Goal: Information Seeking & Learning: Learn about a topic

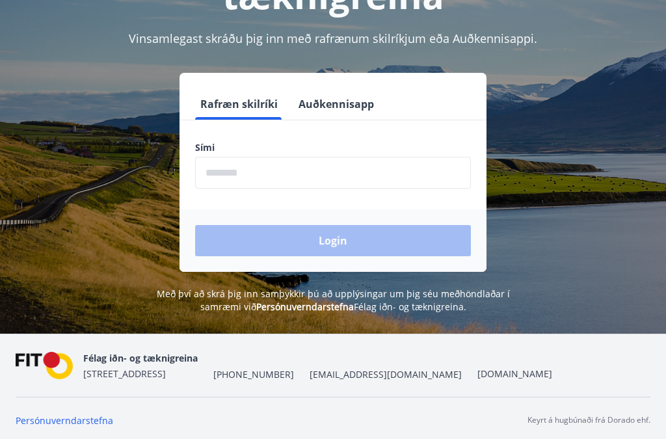
scroll to position [161, 0]
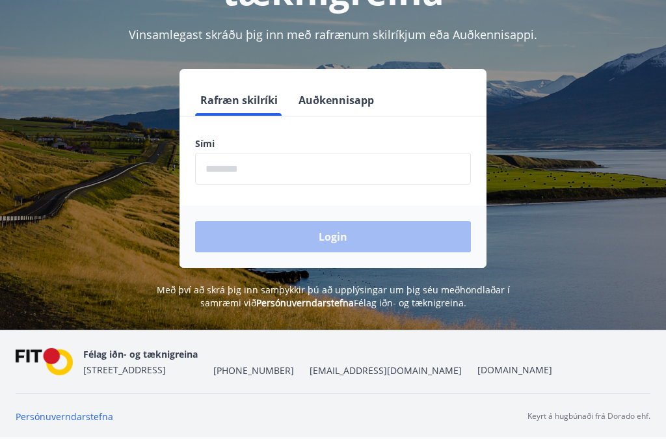
click at [217, 168] on input "phone" at bounding box center [333, 169] width 276 height 32
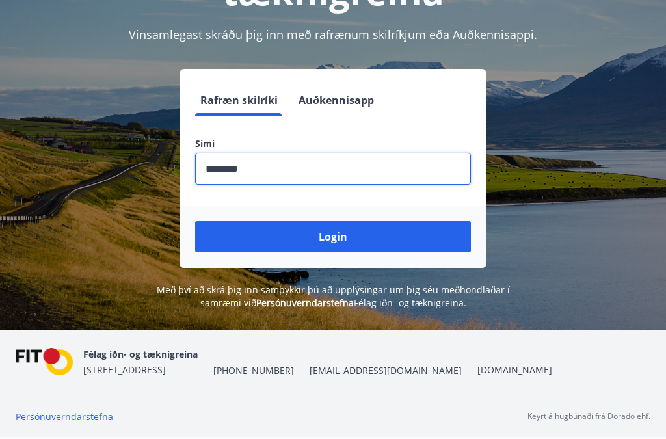
type input "********"
click at [338, 239] on button "Login" at bounding box center [333, 236] width 276 height 31
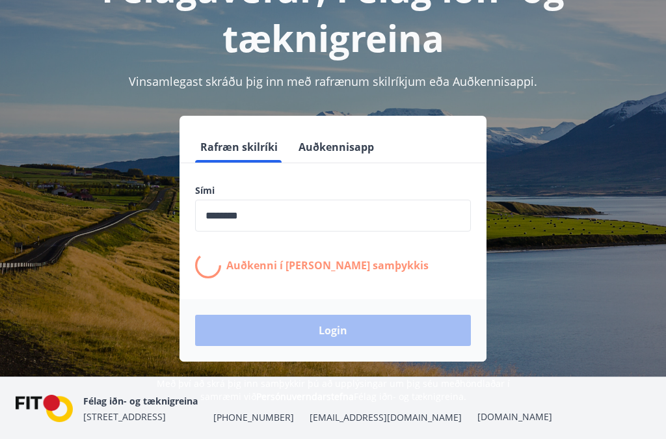
scroll to position [115, 0]
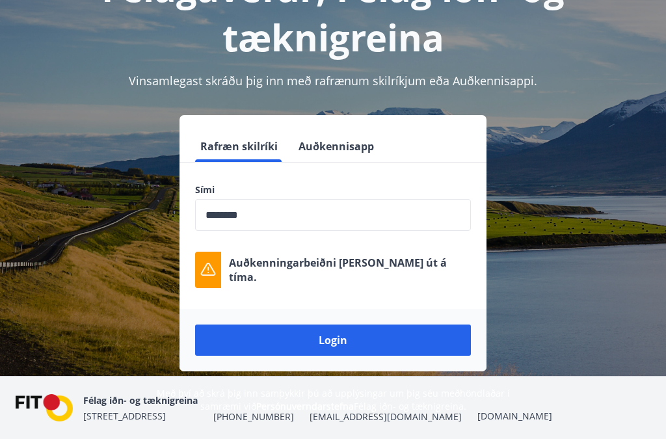
click at [556, 187] on div "Rafræn skilríki Auðkennisapp Sími ​ Auðkenningarbeiðni rann út á tíma. Login" at bounding box center [333, 243] width 635 height 256
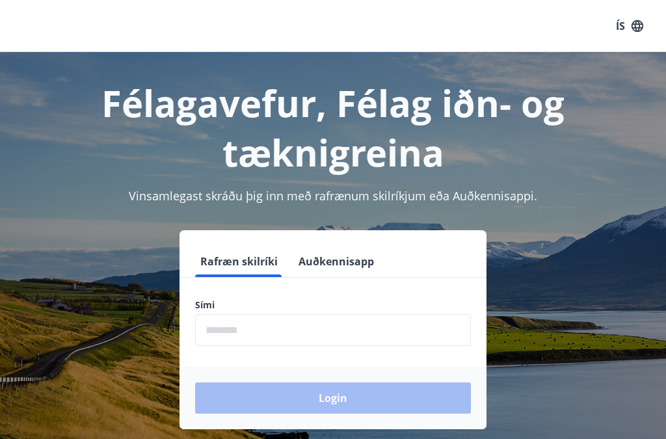
click at [252, 333] on input "phone" at bounding box center [333, 330] width 276 height 32
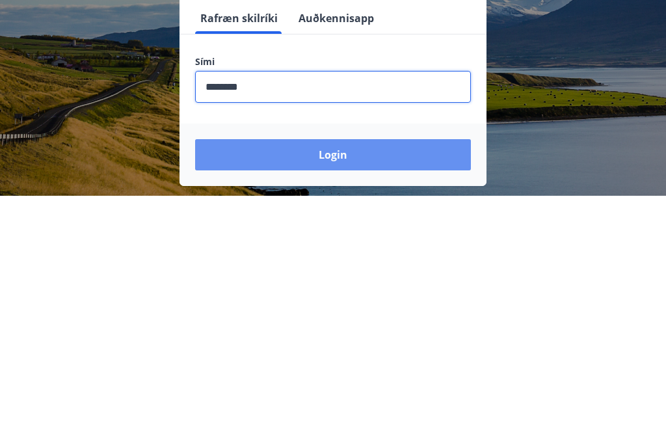
type input "********"
click at [425, 382] on button "Login" at bounding box center [333, 397] width 276 height 31
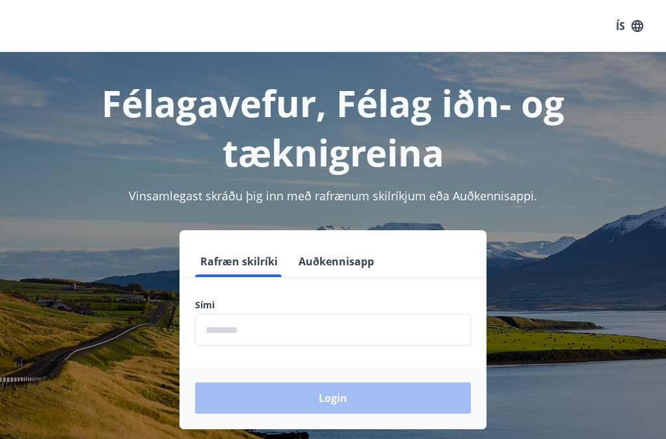
click at [288, 335] on input "phone" at bounding box center [333, 330] width 276 height 32
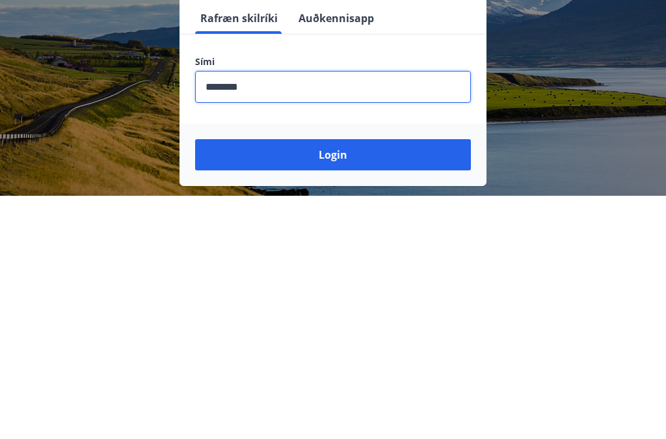
type input "********"
click at [403, 382] on button "Login" at bounding box center [333, 397] width 276 height 31
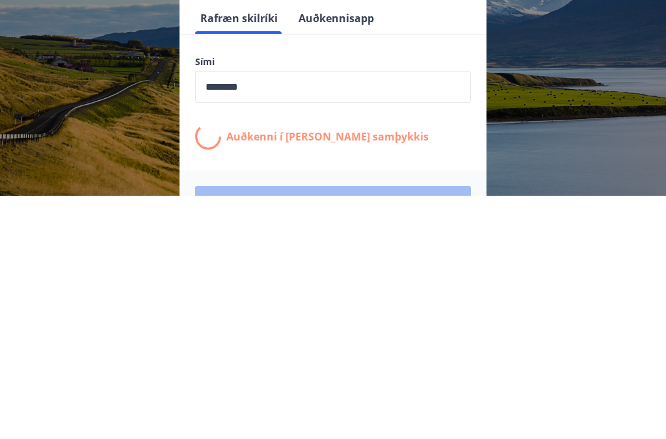
scroll to position [196, 0]
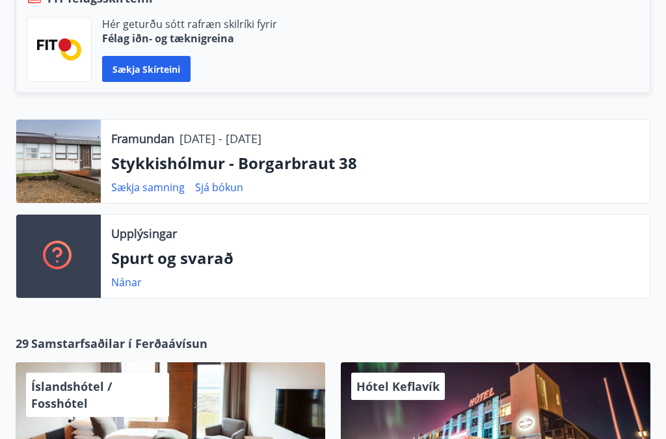
scroll to position [345, 0]
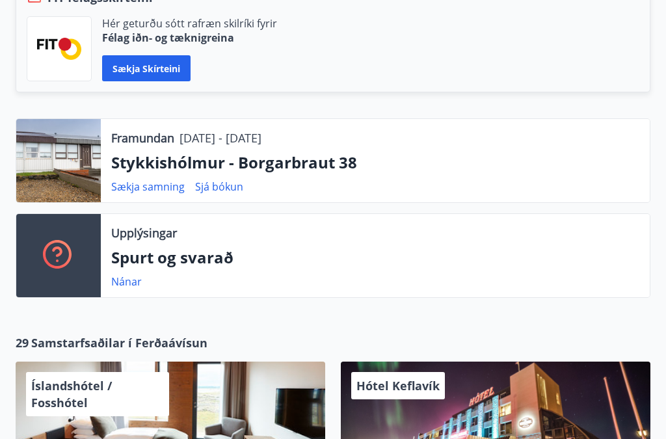
click at [84, 159] on div at bounding box center [58, 160] width 85 height 83
click at [151, 183] on link "Sækja samning" at bounding box center [147, 187] width 73 height 14
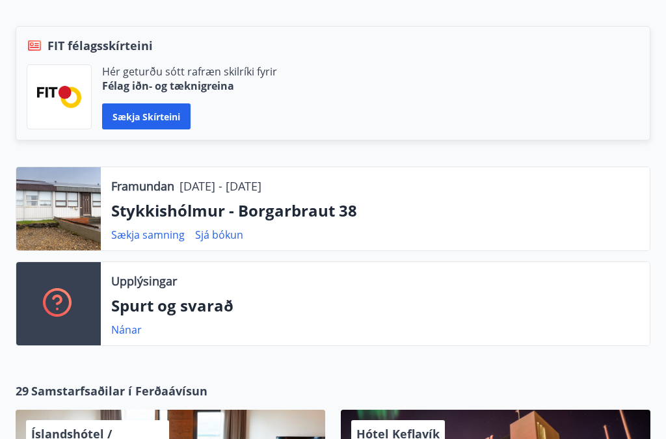
scroll to position [297, 0]
click at [170, 238] on link "Sækja samning" at bounding box center [147, 235] width 73 height 14
click at [217, 235] on link "Sjá bókun" at bounding box center [219, 235] width 48 height 14
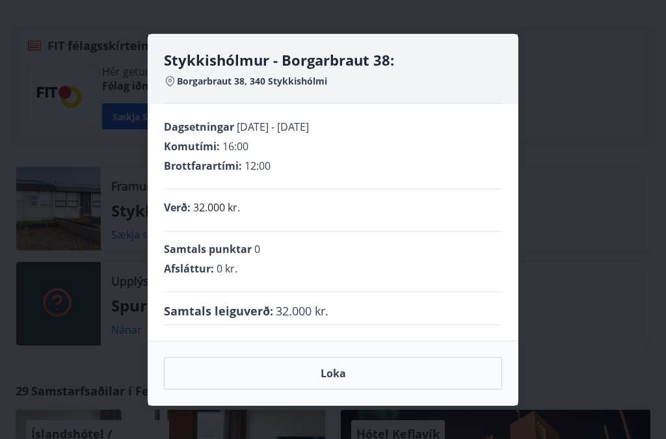
click at [512, 62] on div "Stykkishólmur - Borgarbraut 38: Borgarbraut 38, 340 Stykkishólmi" at bounding box center [332, 69] width 369 height 70
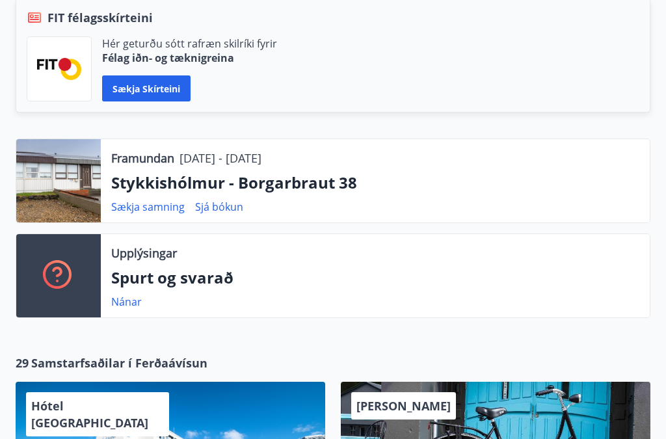
scroll to position [325, 0]
click at [137, 207] on link "Sækja samning" at bounding box center [147, 207] width 73 height 14
click at [152, 202] on link "Sækja samning" at bounding box center [147, 207] width 73 height 14
click at [71, 184] on div at bounding box center [58, 180] width 85 height 83
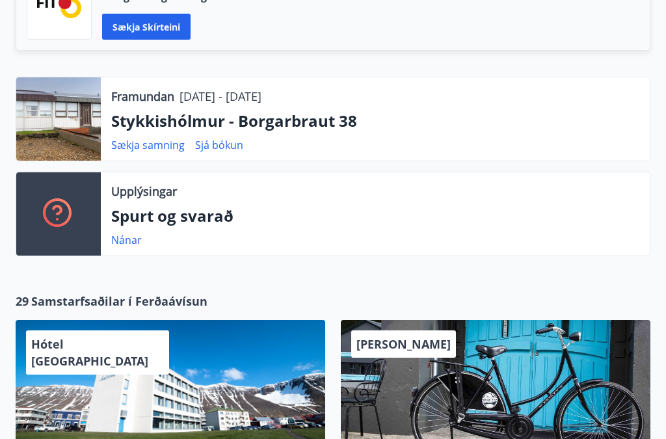
scroll to position [384, 0]
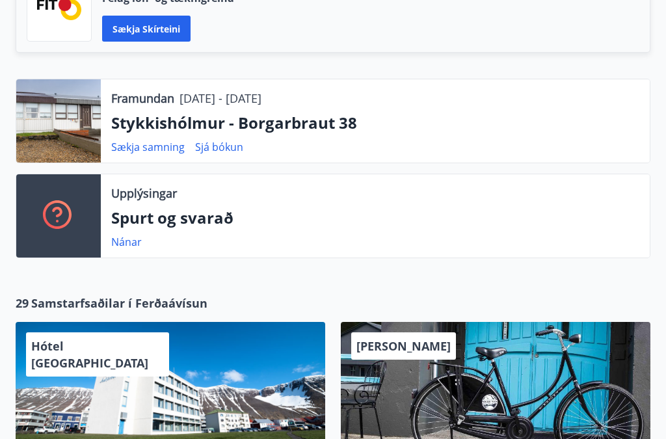
click at [73, 118] on div at bounding box center [58, 121] width 85 height 83
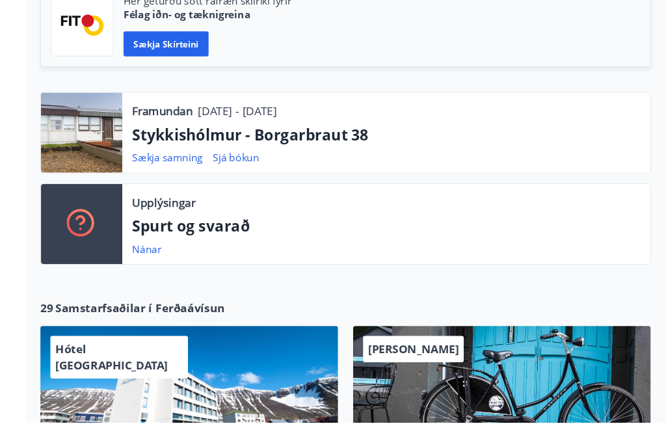
scroll to position [383, 0]
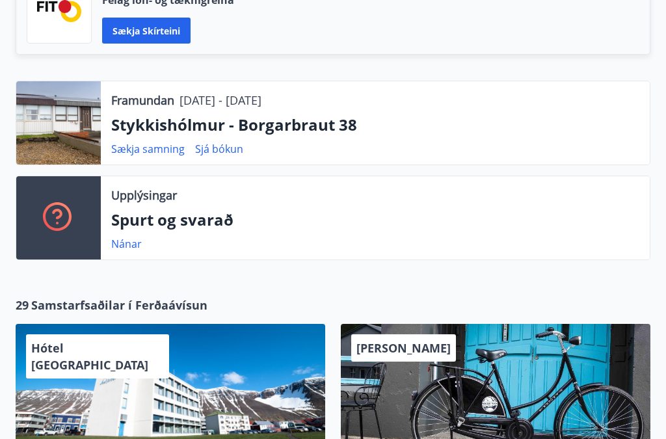
click at [70, 113] on div at bounding box center [58, 122] width 85 height 83
click at [73, 131] on div at bounding box center [58, 122] width 85 height 83
click at [88, 131] on div at bounding box center [58, 122] width 85 height 83
click at [122, 245] on link "Nánar" at bounding box center [126, 244] width 31 height 14
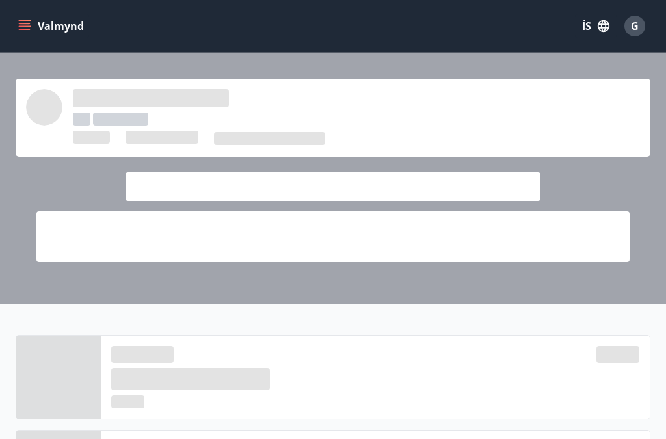
scroll to position [418, 0]
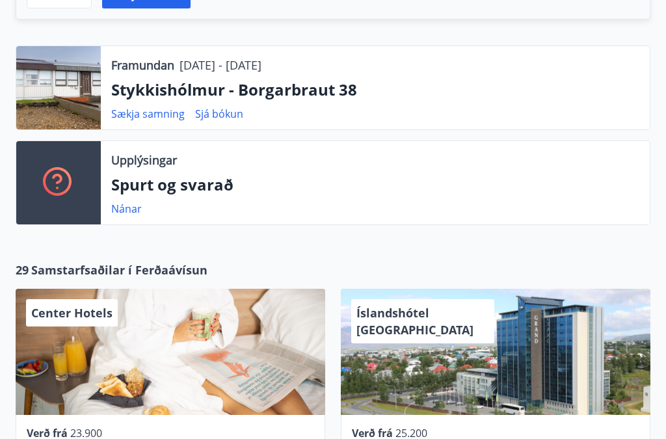
click at [155, 111] on link "Sækja samning" at bounding box center [147, 114] width 73 height 14
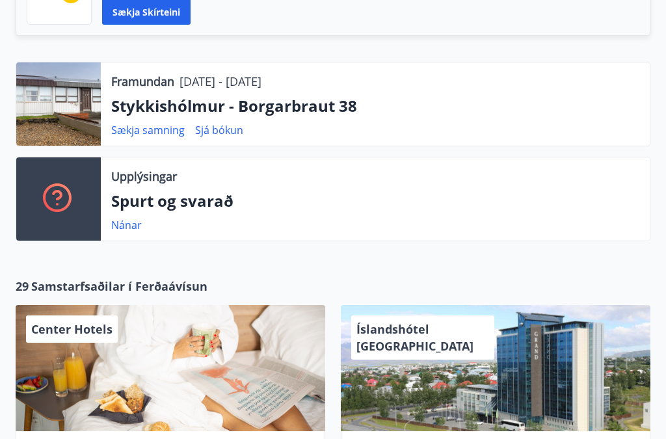
scroll to position [390, 0]
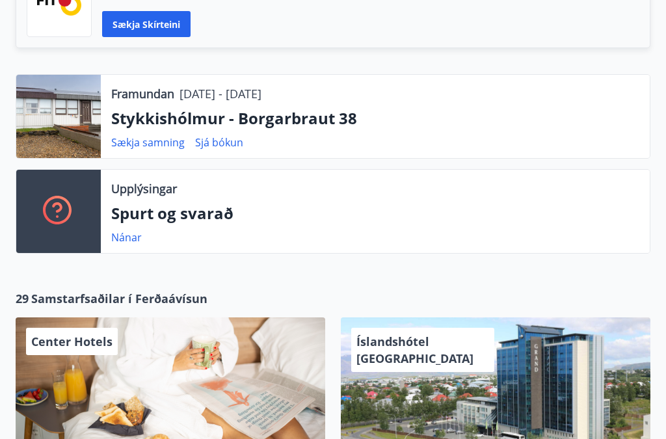
click at [279, 119] on p "Stykkishólmur - Borgarbraut 38" at bounding box center [375, 118] width 528 height 22
click at [279, 111] on p "Stykkishólmur - Borgarbraut 38" at bounding box center [375, 118] width 528 height 22
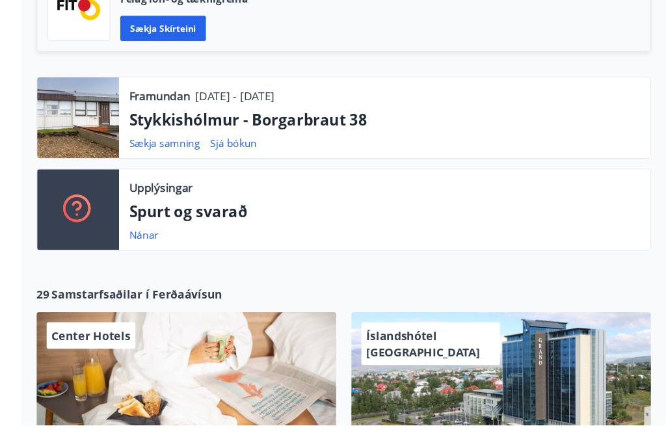
scroll to position [391, 0]
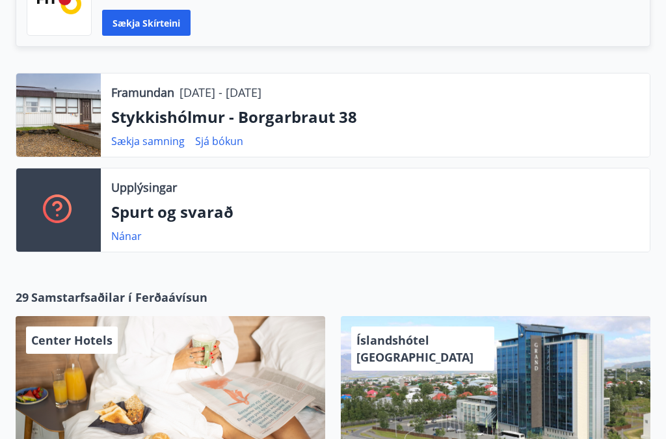
click at [289, 112] on p "Stykkishólmur - Borgarbraut 38" at bounding box center [375, 117] width 528 height 22
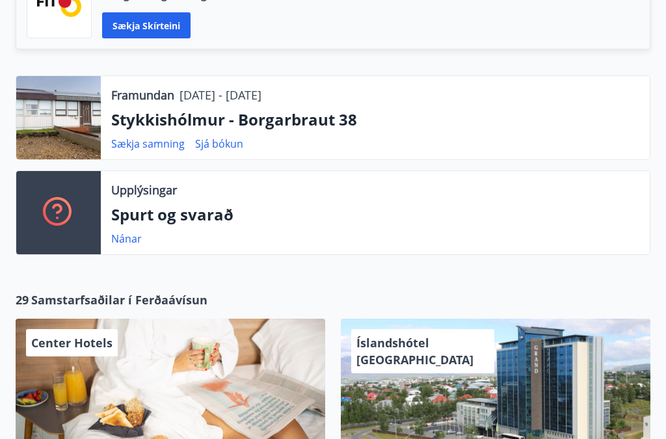
click at [77, 111] on div at bounding box center [58, 117] width 85 height 83
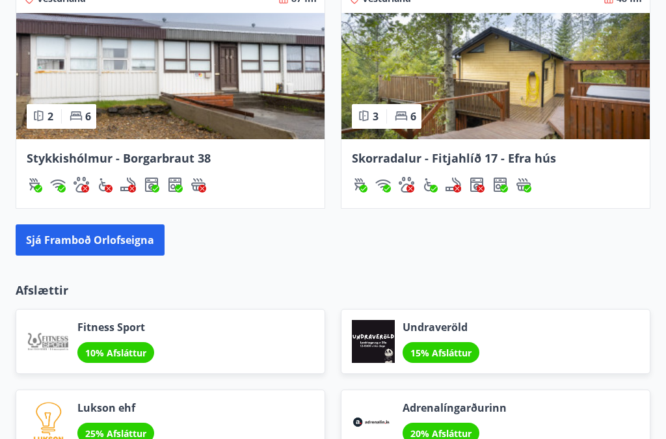
scroll to position [1386, 0]
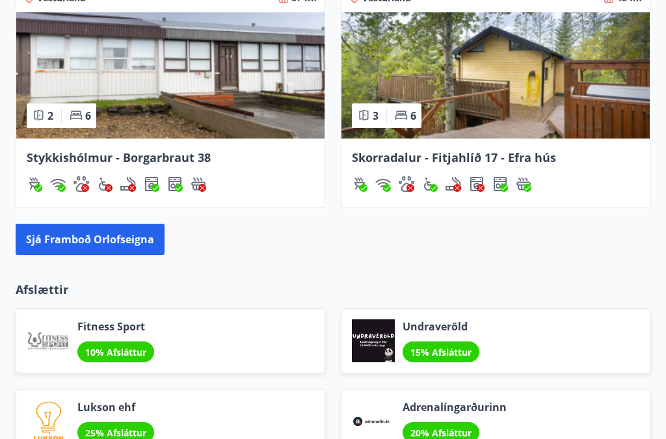
click at [144, 146] on div "Stykkishólmur - Borgarbraut 38" at bounding box center [170, 173] width 308 height 69
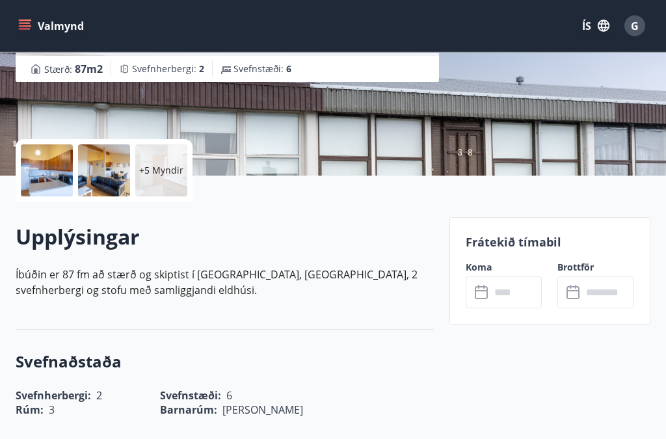
scroll to position [211, 0]
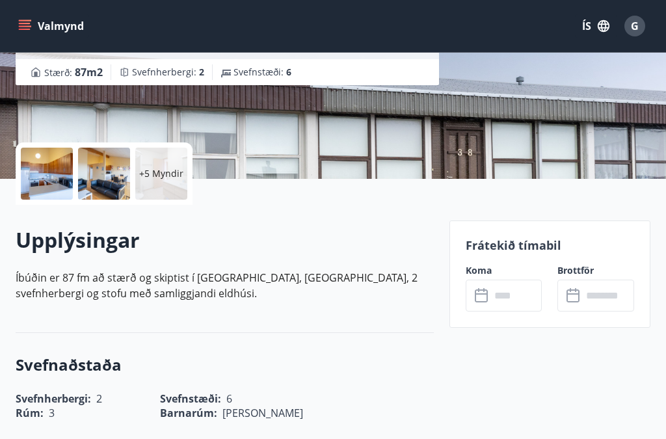
click at [153, 171] on p "+5 Myndir" at bounding box center [161, 173] width 44 height 13
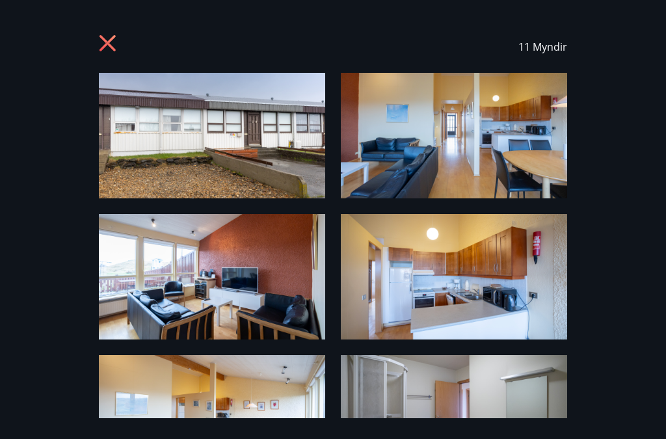
click at [230, 148] on img at bounding box center [212, 136] width 226 height 126
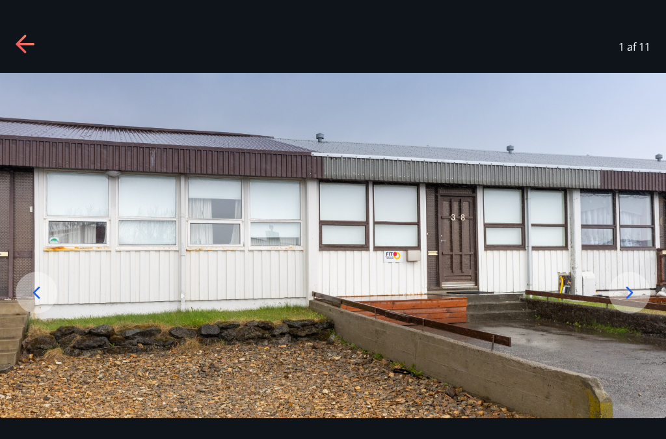
click at [33, 46] on icon at bounding box center [26, 44] width 21 height 21
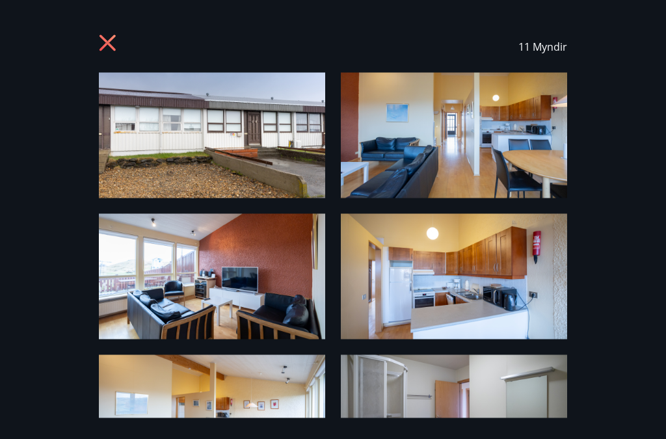
scroll to position [0, 0]
click at [102, 39] on icon at bounding box center [108, 43] width 16 height 16
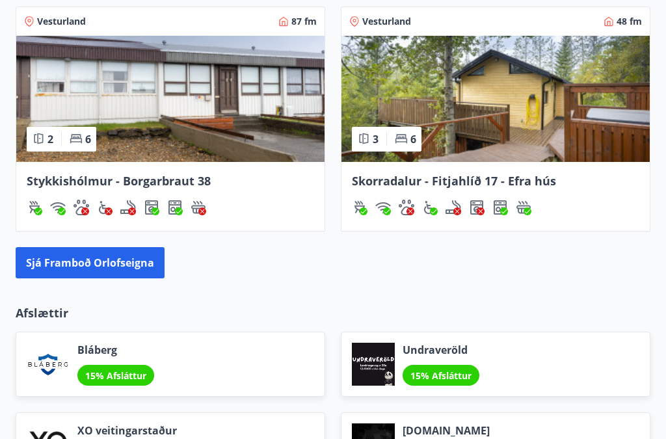
scroll to position [1336, 0]
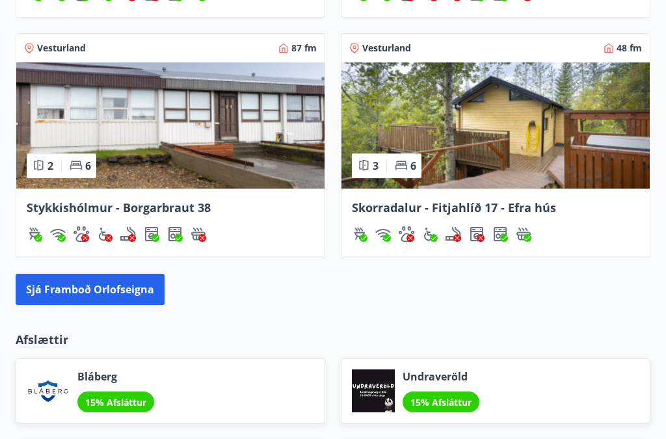
click at [94, 291] on button "Sjá framboð orlofseigna" at bounding box center [90, 289] width 149 height 31
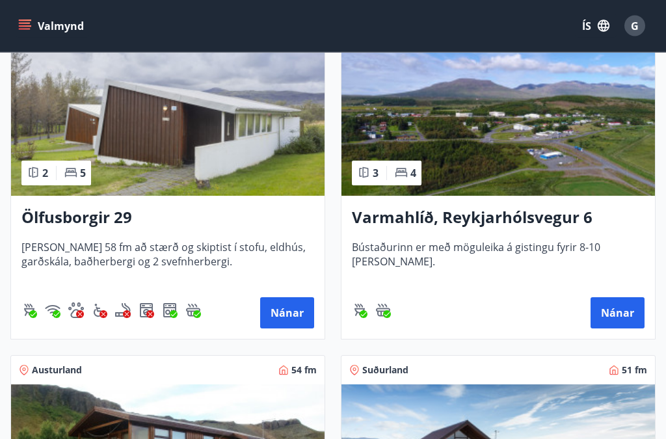
scroll to position [301, 0]
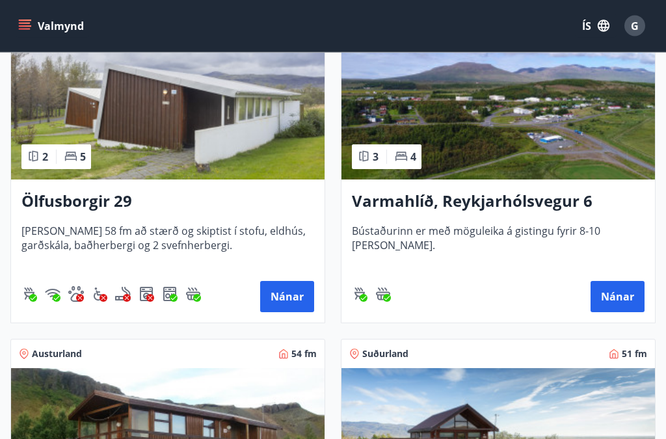
click at [117, 267] on div "[PERSON_NAME] 58 fm að stærð og skiptist í stofu, eldhús, garðskála, baðherberg…" at bounding box center [167, 247] width 293 height 47
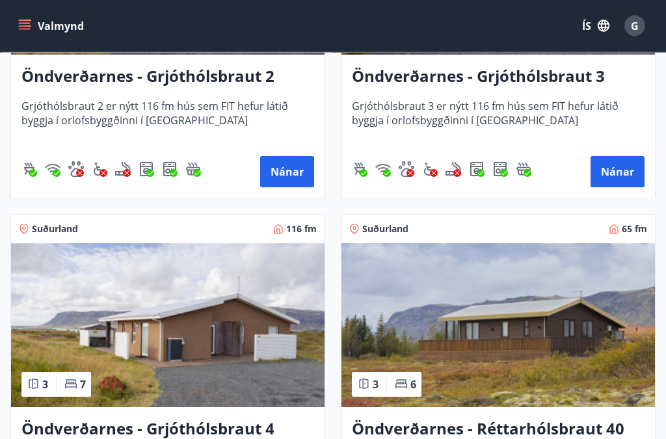
scroll to position [3953, 0]
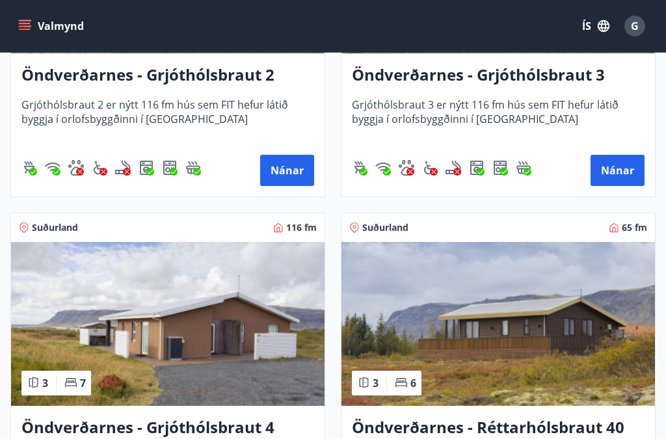
click at [613, 163] on button "Nánar" at bounding box center [618, 170] width 54 height 31
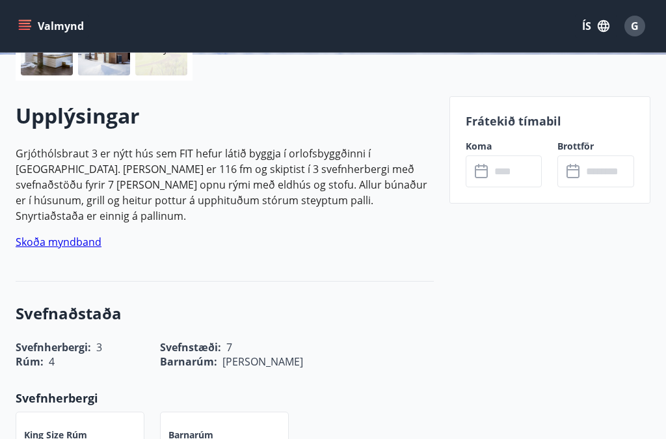
scroll to position [335, 0]
click at [55, 235] on link "Skoða myndband" at bounding box center [59, 242] width 86 height 14
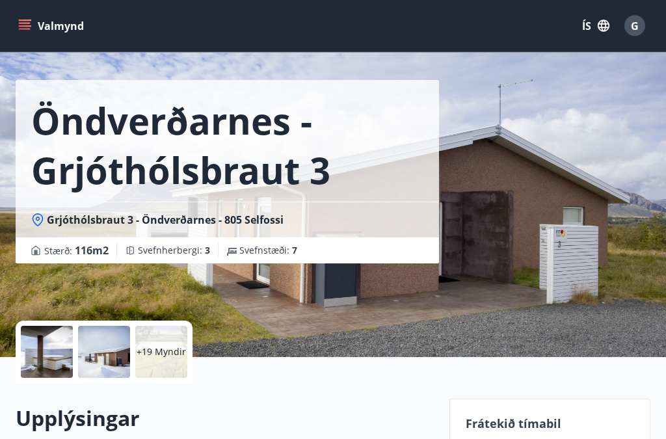
scroll to position [0, 0]
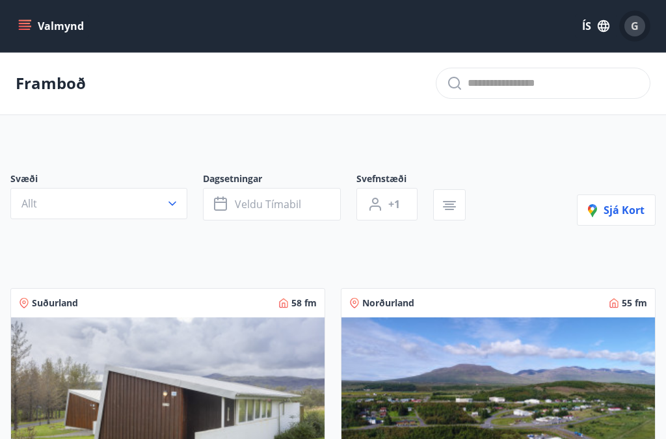
click at [638, 27] on span "G" at bounding box center [635, 26] width 8 height 14
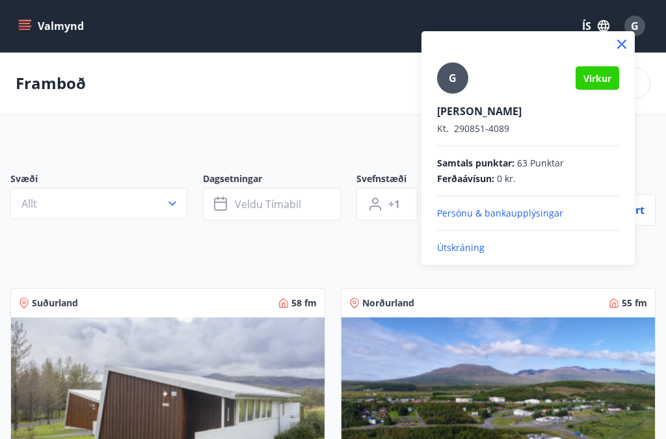
click at [466, 250] on p "Útskráning" at bounding box center [528, 247] width 182 height 13
